Goal: Task Accomplishment & Management: Use online tool/utility

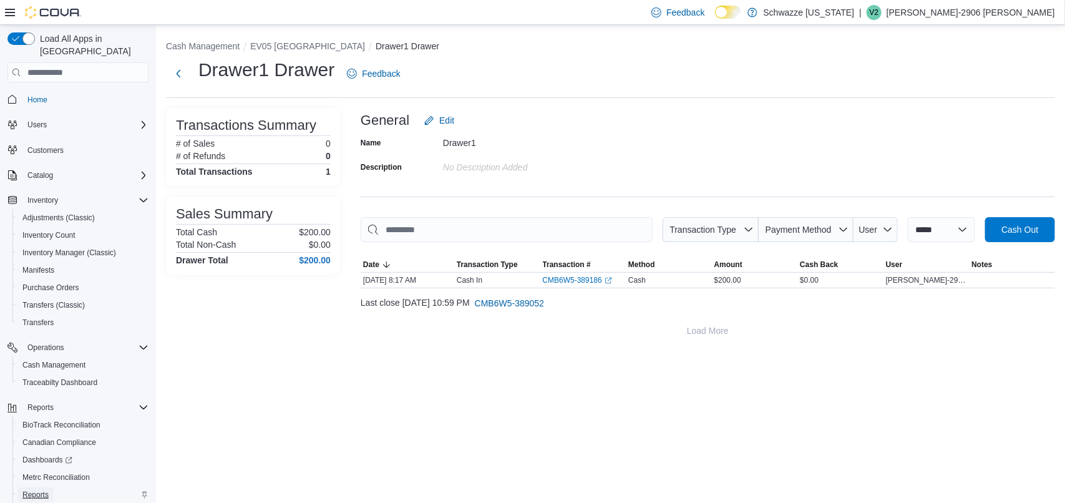
click at [26, 490] on span "Reports" at bounding box center [35, 495] width 26 height 10
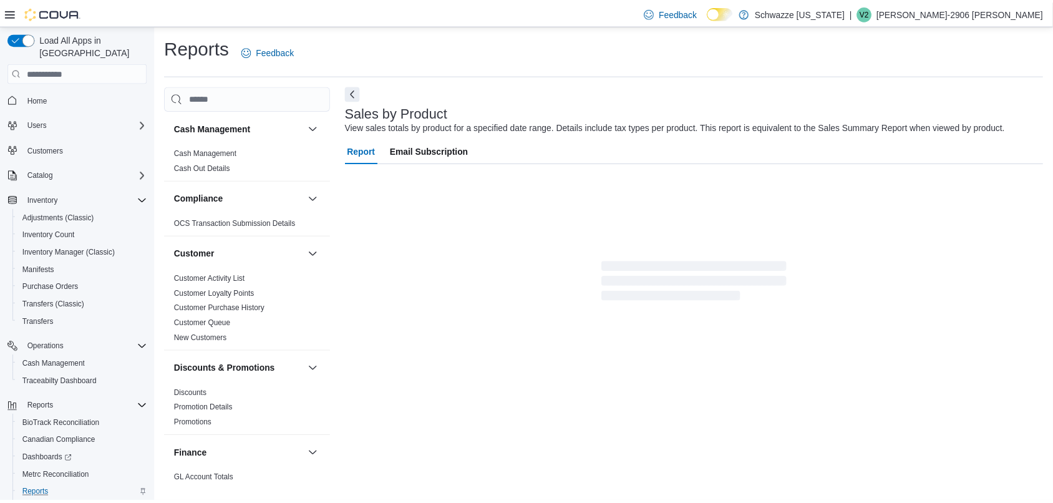
scroll to position [9, 0]
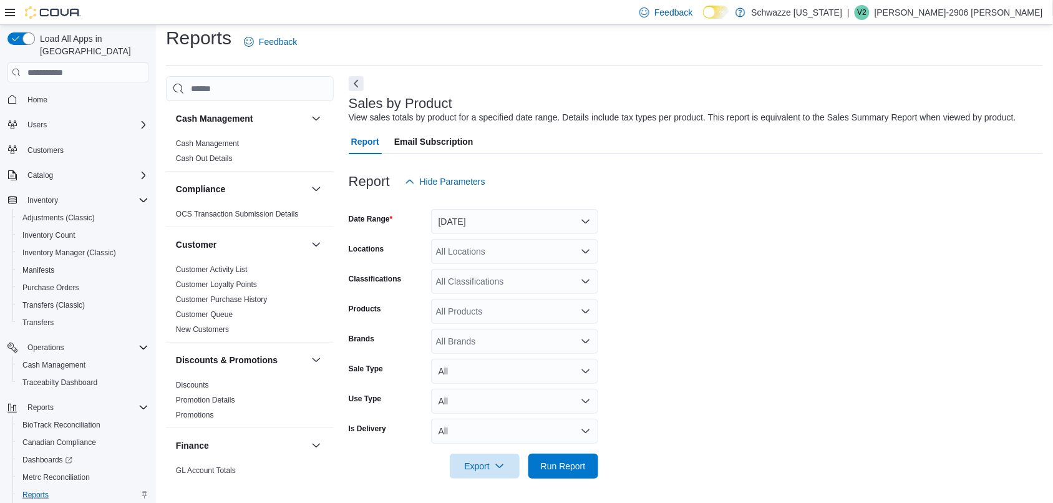
click at [487, 248] on div "All Locations" at bounding box center [514, 251] width 167 height 25
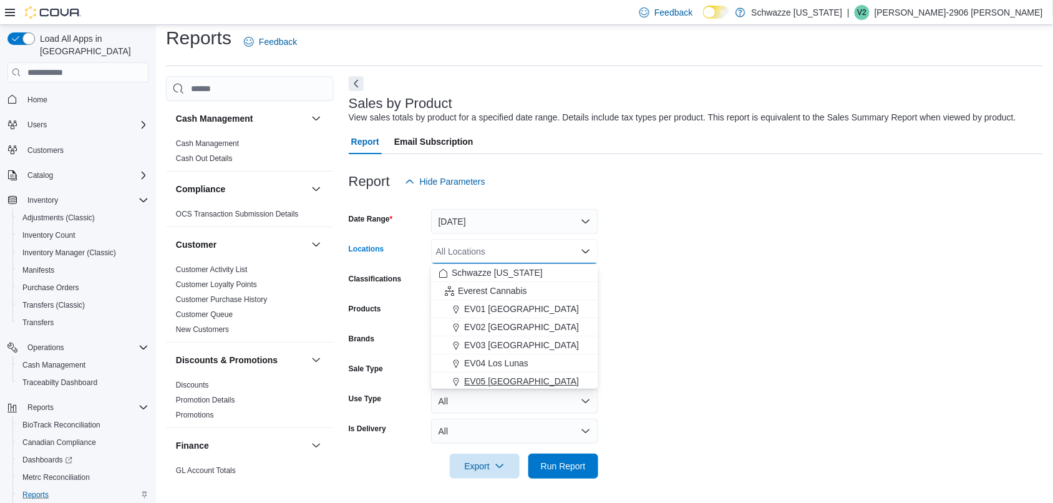
click at [520, 381] on div "EV05 [GEOGRAPHIC_DATA]" at bounding box center [515, 381] width 152 height 12
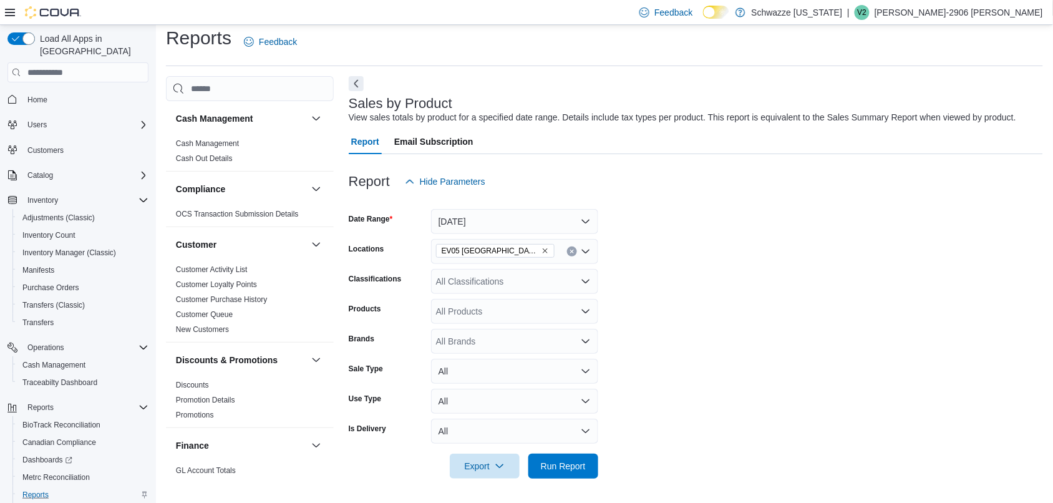
click at [688, 323] on form "Date Range [DATE] Locations EV05 Uptown Classifications All Classifications Pro…" at bounding box center [696, 336] width 695 height 285
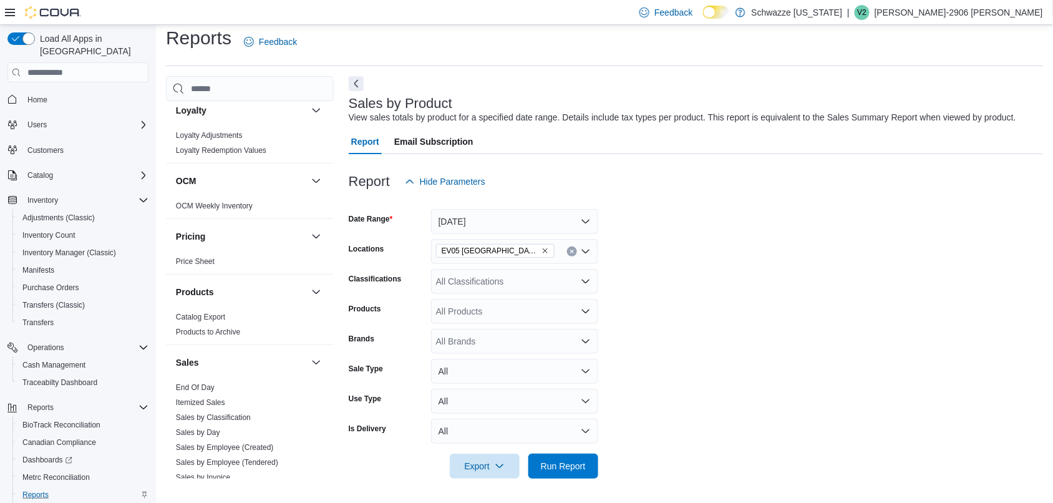
scroll to position [791, 0]
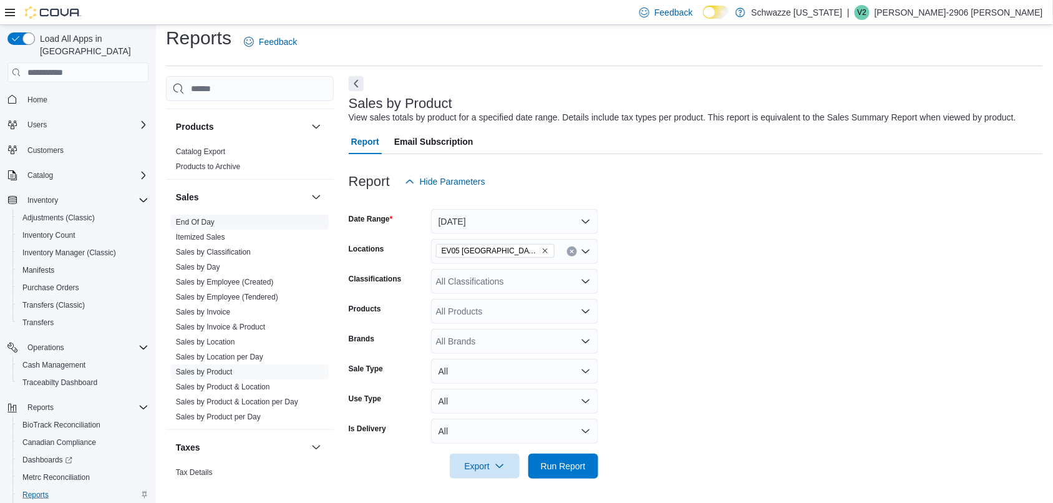
click at [207, 220] on link "End Of Day" at bounding box center [195, 222] width 39 height 9
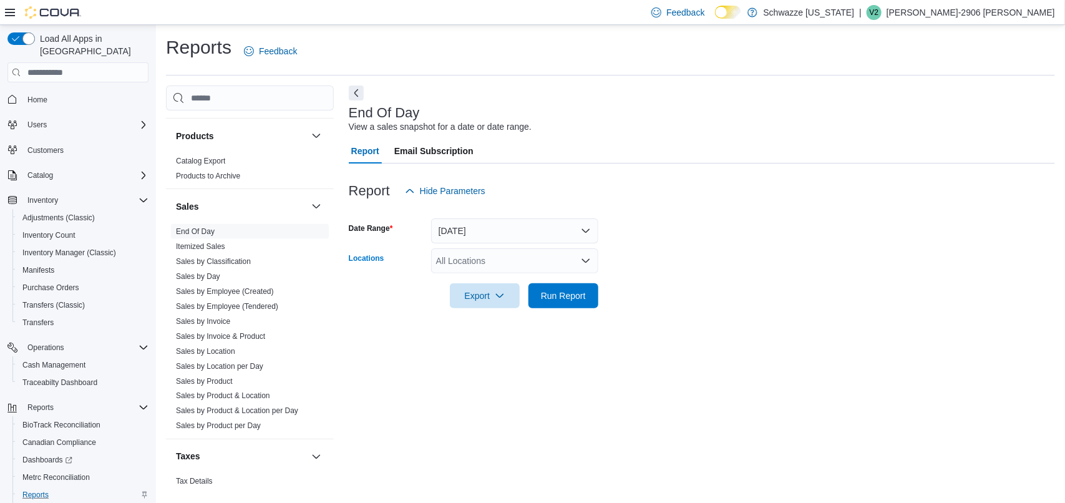
click at [493, 259] on div "All Locations" at bounding box center [514, 260] width 167 height 25
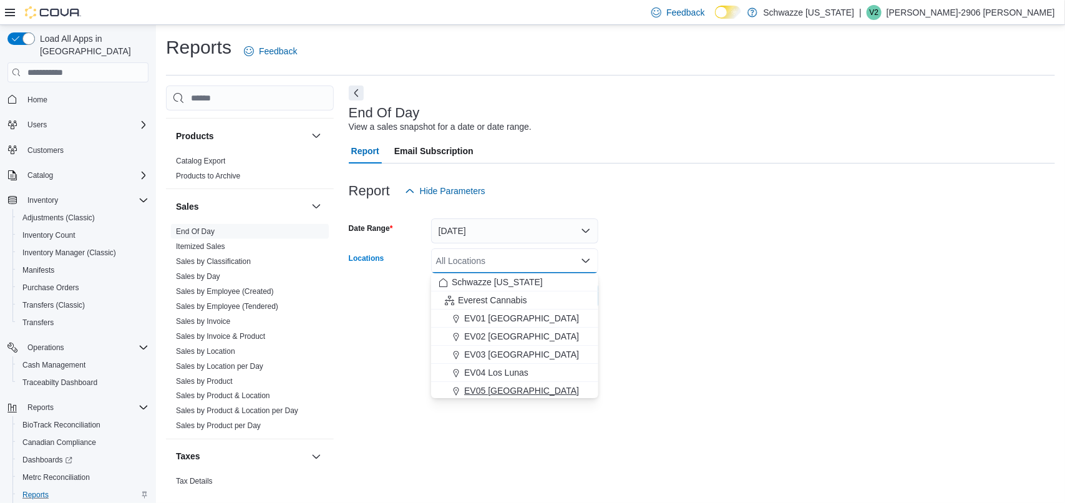
click at [518, 389] on div "EV05 [GEOGRAPHIC_DATA]" at bounding box center [515, 390] width 152 height 12
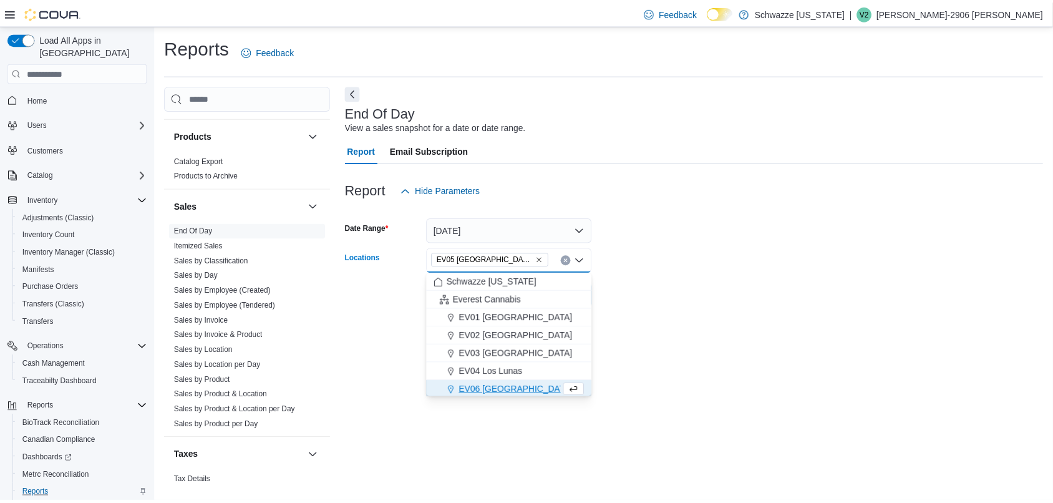
scroll to position [1, 0]
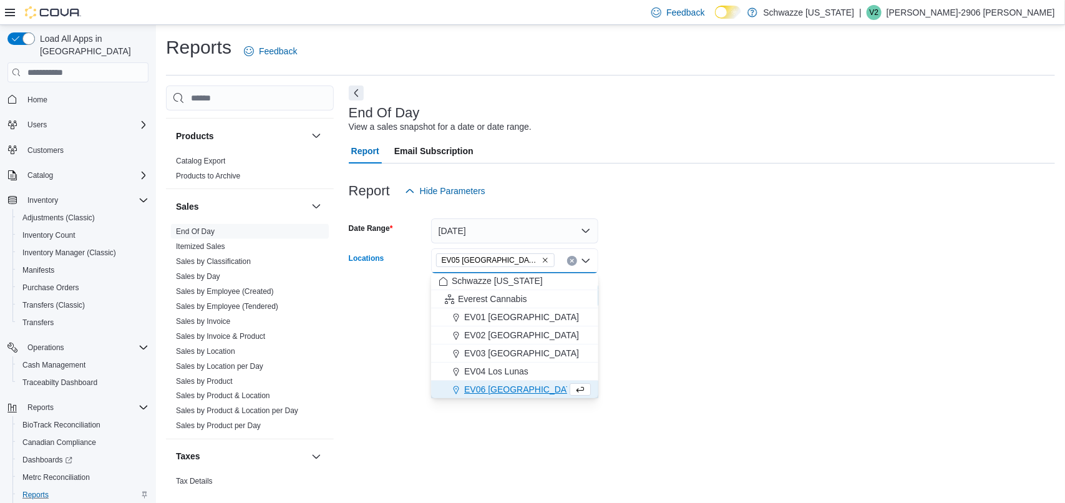
click at [713, 235] on form "Date Range [DATE] Locations EV05 [GEOGRAPHIC_DATA] Combo box. Selected. EV05 [G…" at bounding box center [702, 255] width 706 height 105
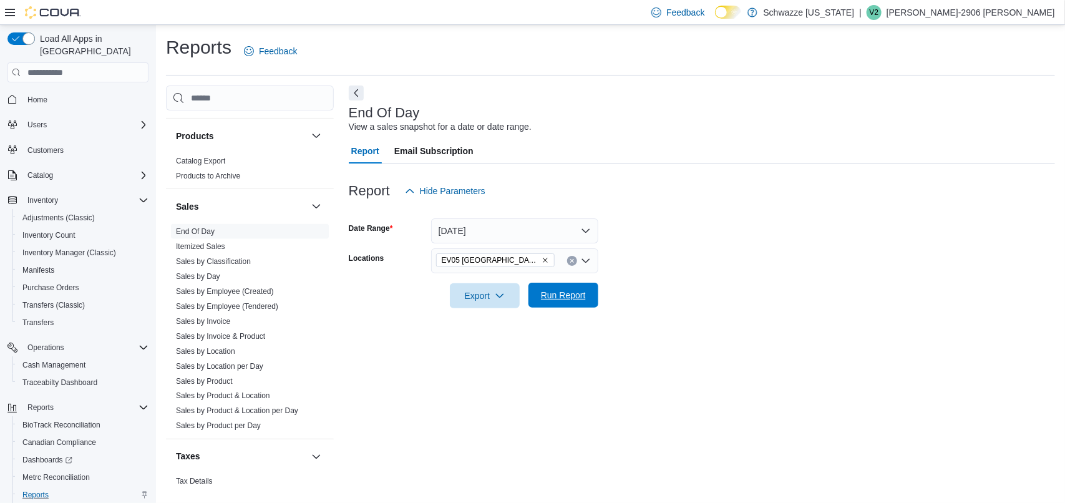
click at [550, 290] on span "Run Report" at bounding box center [563, 295] width 45 height 12
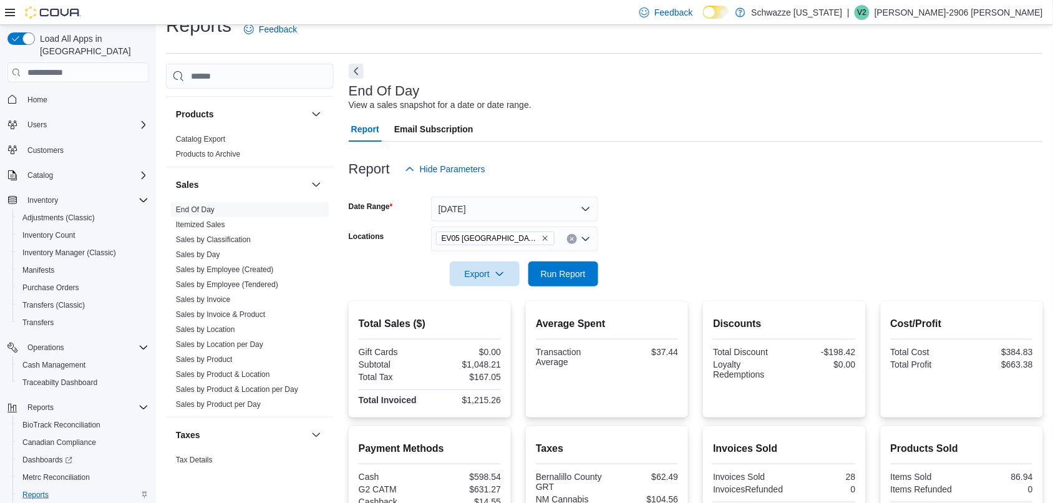
scroll to position [39, 0]
